Goal: Information Seeking & Learning: Learn about a topic

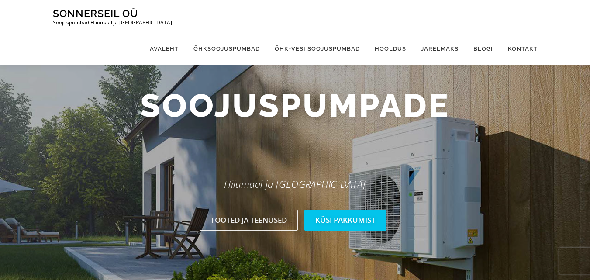
scroll to position [14, 0]
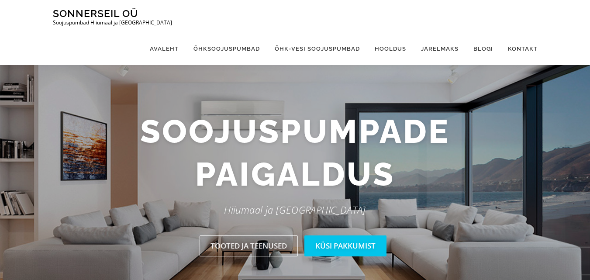
click at [339, 243] on link "Küsi pakkumist" at bounding box center [346, 245] width 82 height 21
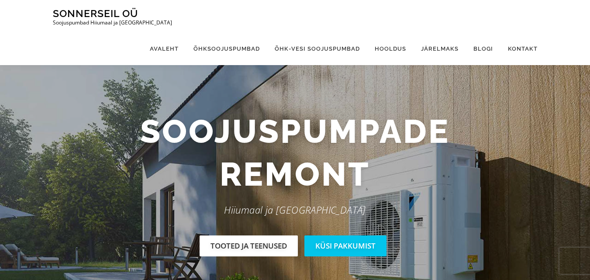
click at [251, 246] on link "Tooted ja teenused" at bounding box center [249, 245] width 98 height 21
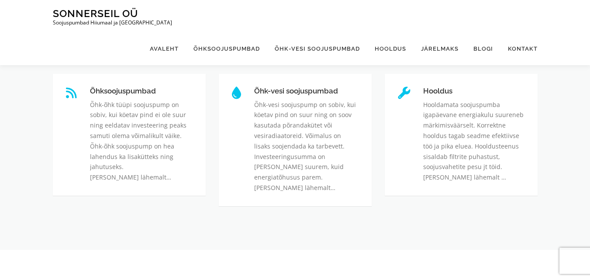
scroll to position [305, 0]
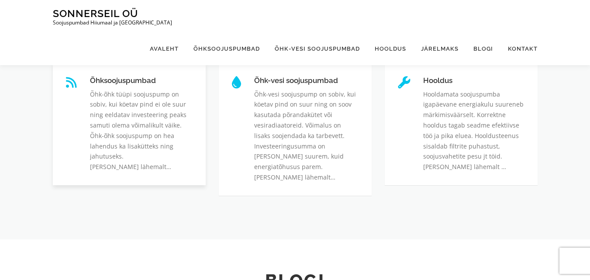
click at [90, 76] on link "Õhksoojuspumbad" at bounding box center [90, 76] width 0 height 0
